Goal: Information Seeking & Learning: Find specific fact

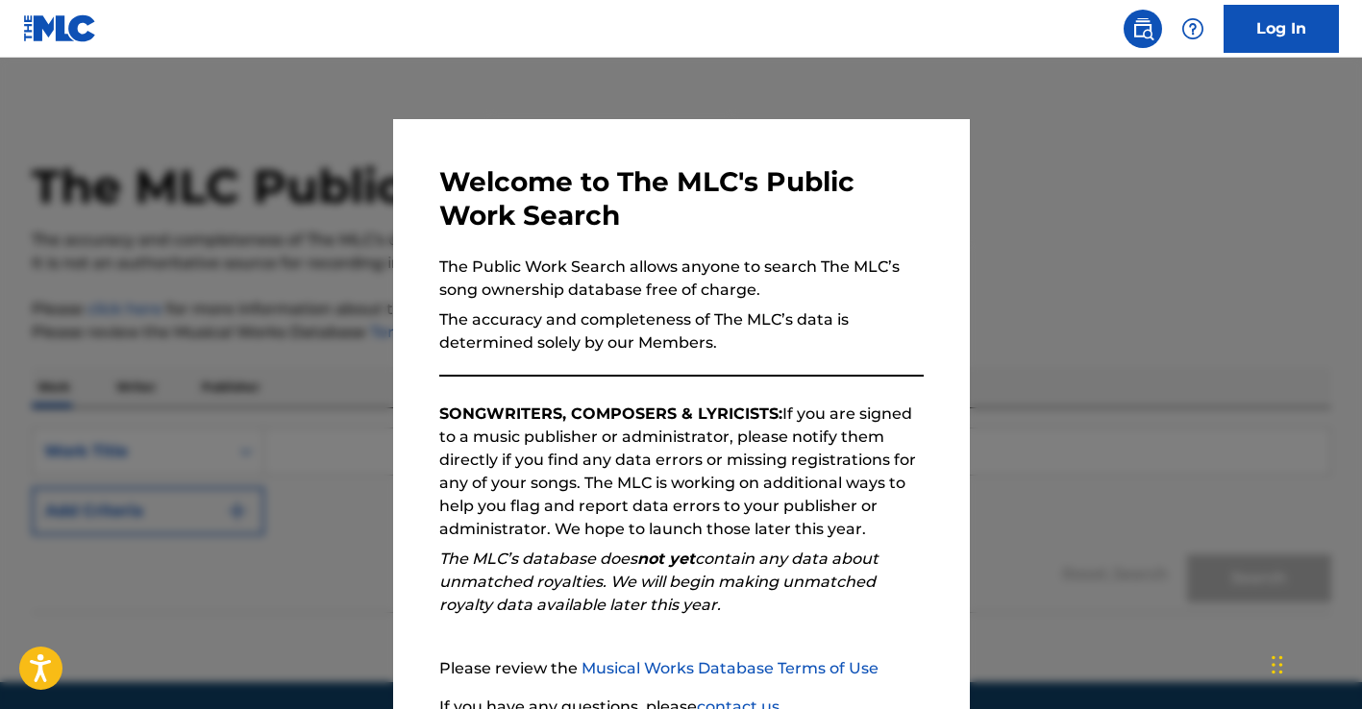
click at [1099, 260] on div at bounding box center [681, 412] width 1362 height 709
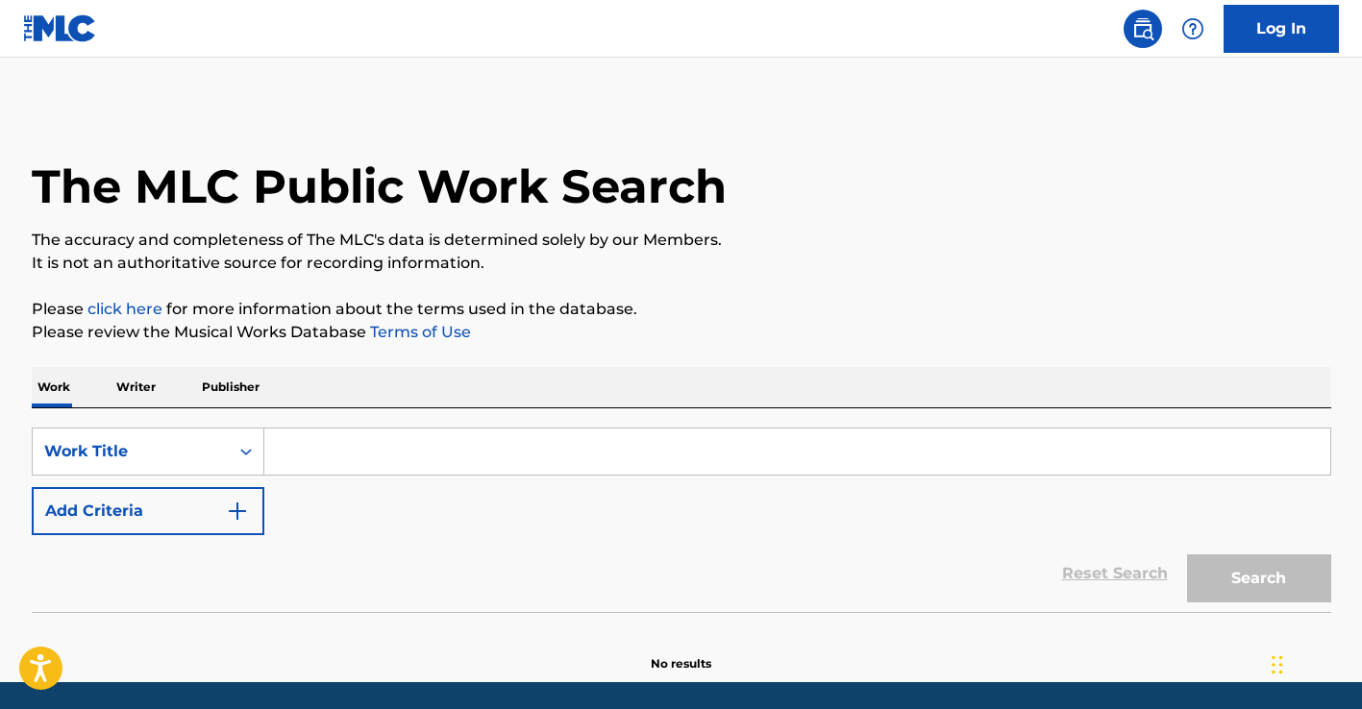
click at [671, 467] on input "Search Form" at bounding box center [797, 452] width 1066 height 46
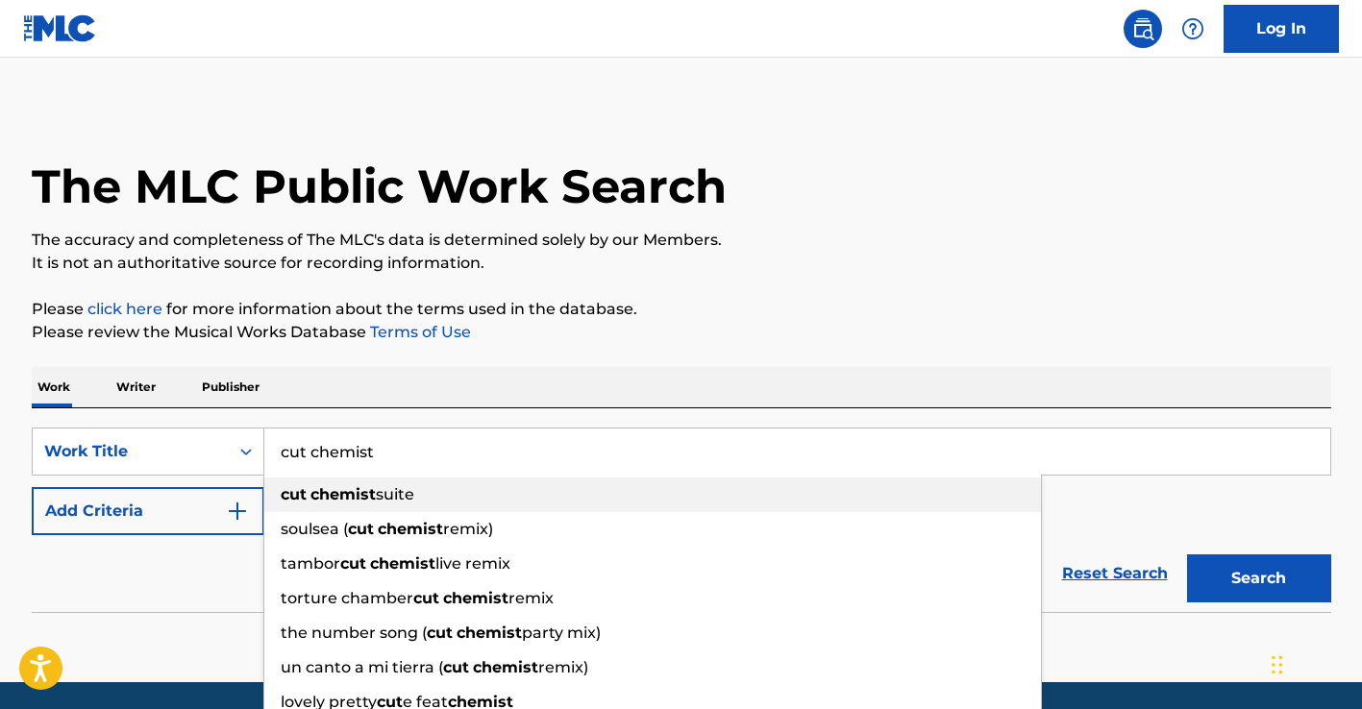
click at [503, 492] on div "cut chemist suite" at bounding box center [652, 495] width 777 height 35
type input "cut chemist suite"
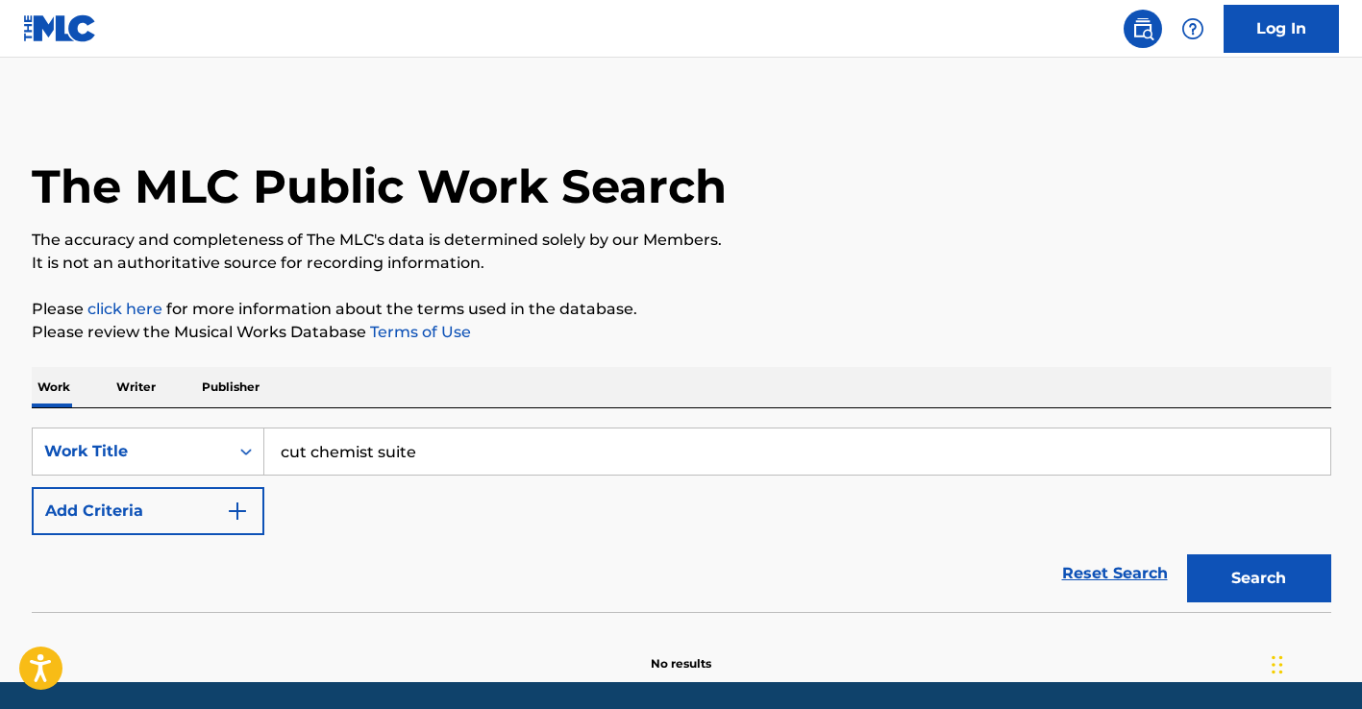
click at [1236, 578] on button "Search" at bounding box center [1259, 579] width 144 height 48
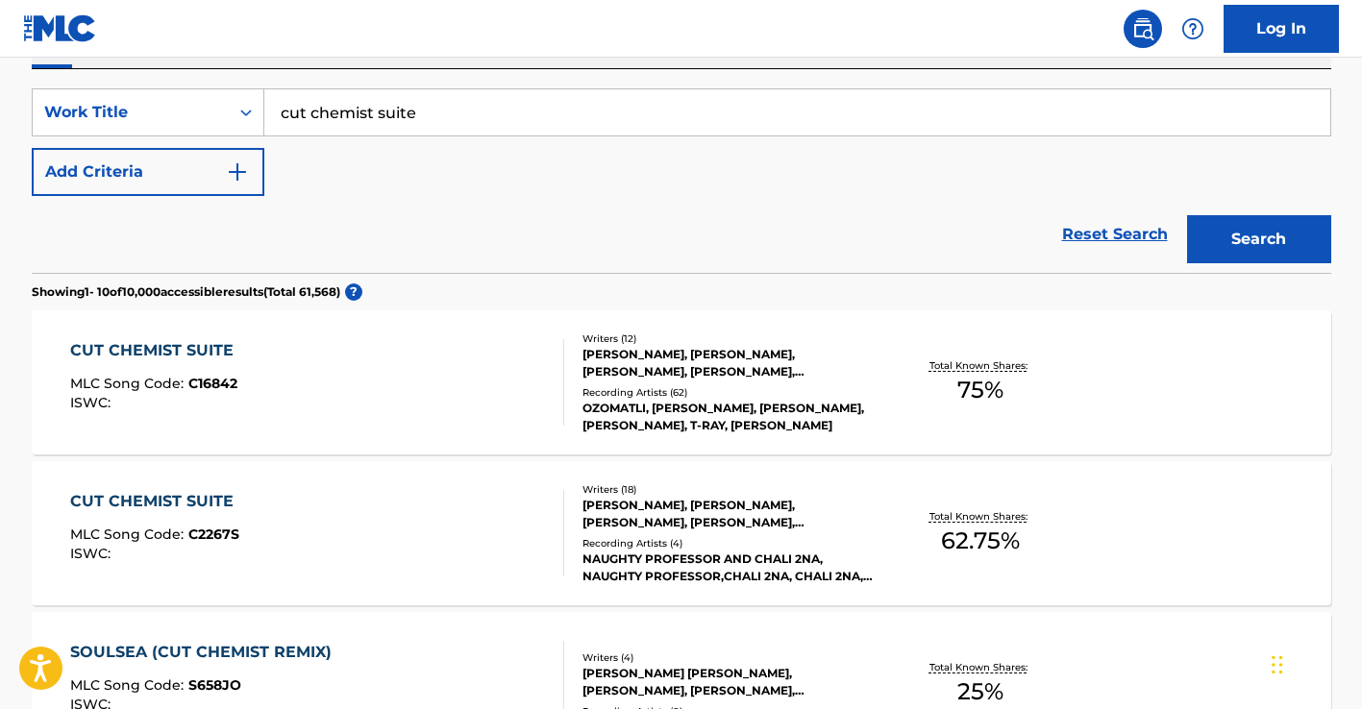
scroll to position [348, 0]
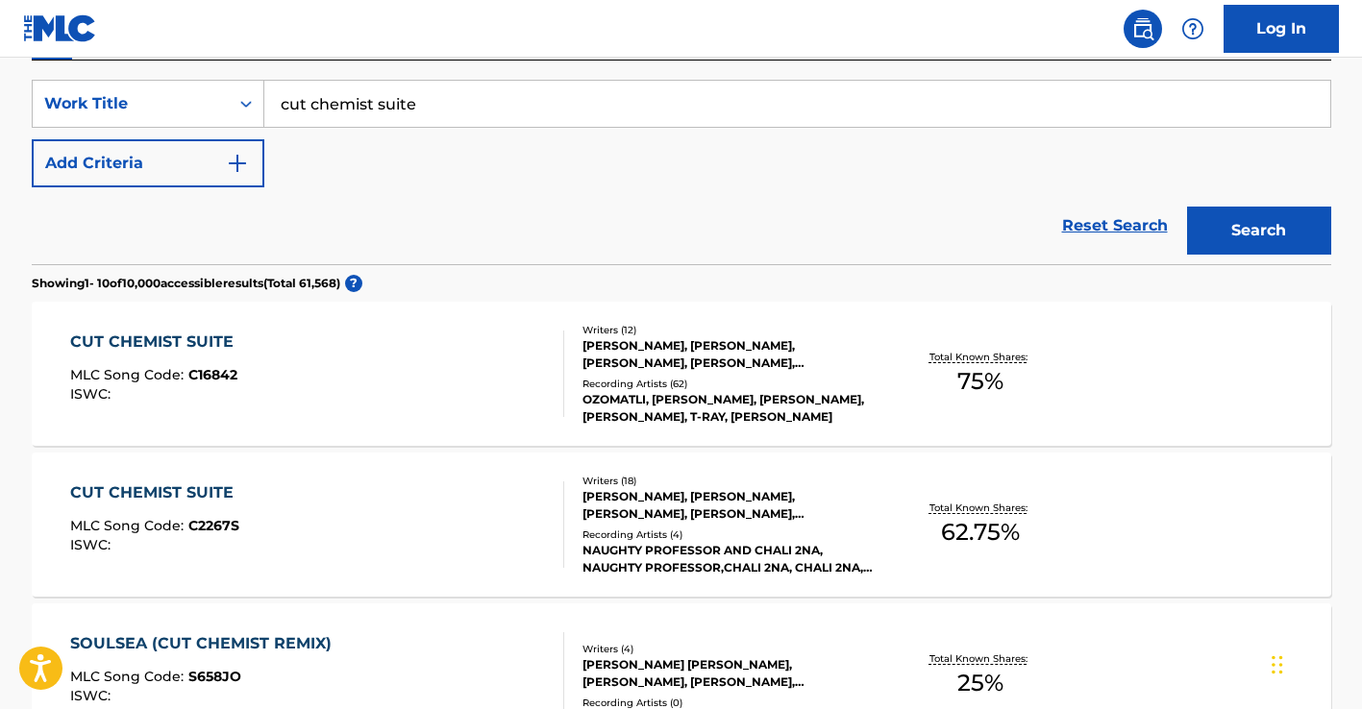
click at [753, 353] on div "[PERSON_NAME], [PERSON_NAME], [PERSON_NAME], [PERSON_NAME], [PERSON_NAME], [PER…" at bounding box center [727, 354] width 290 height 35
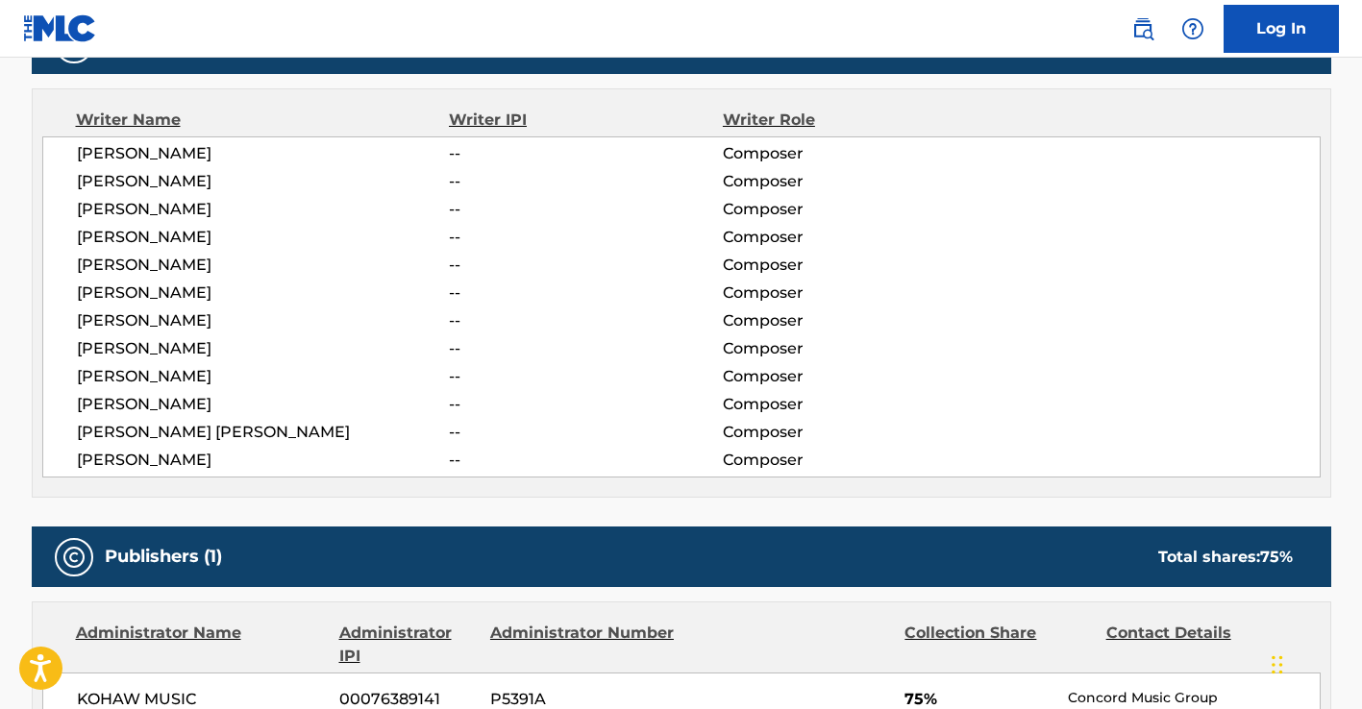
scroll to position [662, 0]
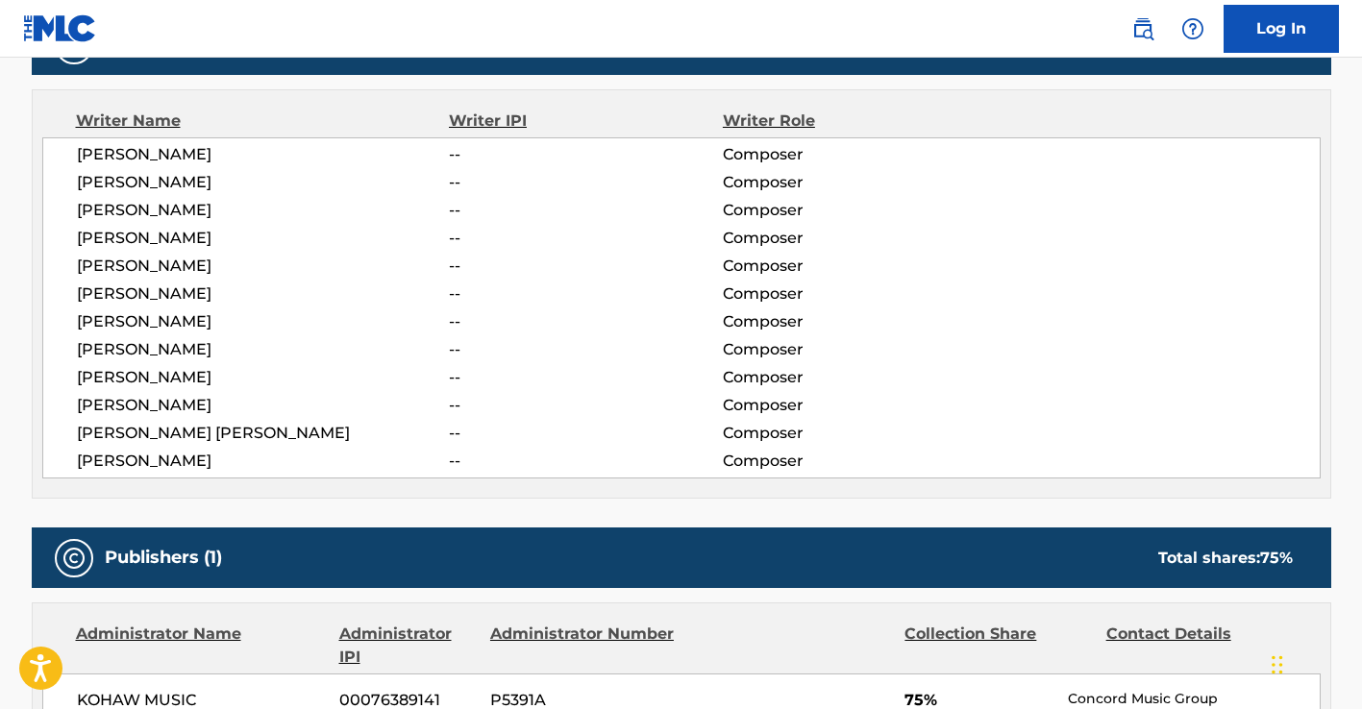
click at [200, 184] on span "[PERSON_NAME]" at bounding box center [263, 182] width 373 height 23
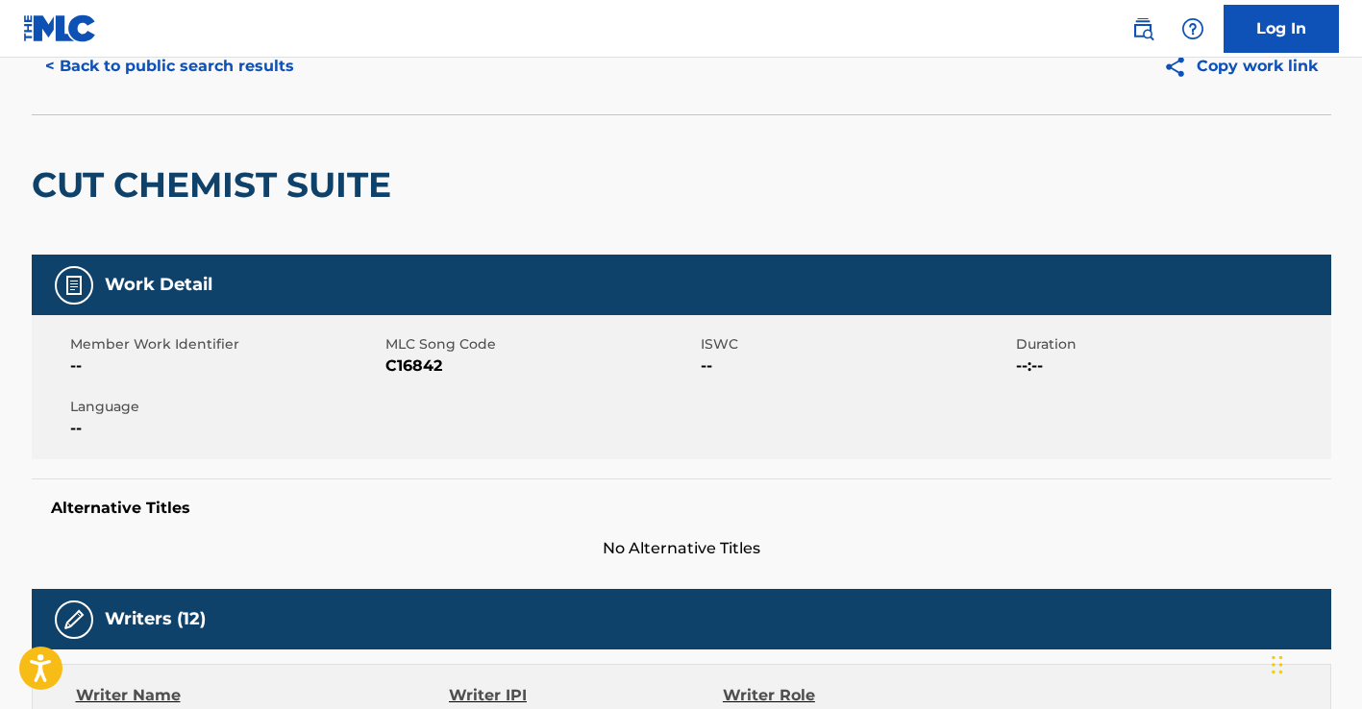
scroll to position [0, 0]
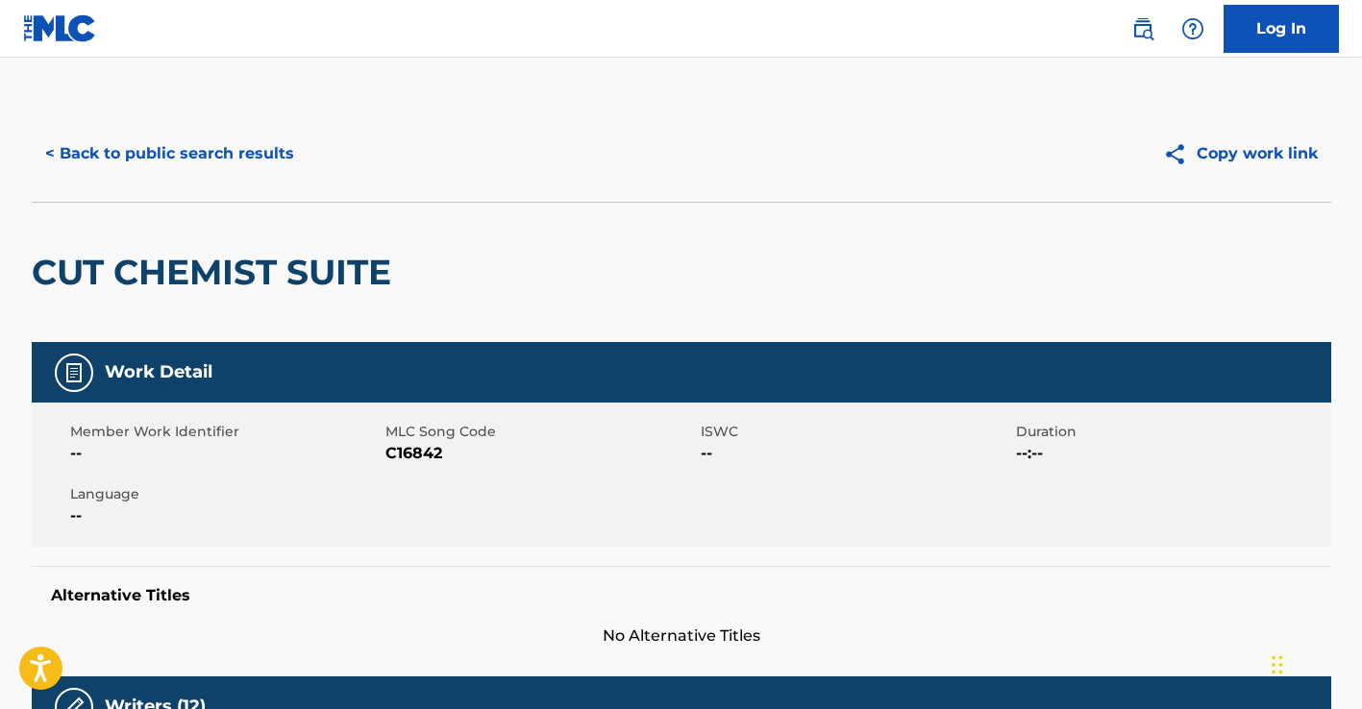
click at [222, 160] on button "< Back to public search results" at bounding box center [170, 154] width 276 height 48
